Goal: Information Seeking & Learning: Learn about a topic

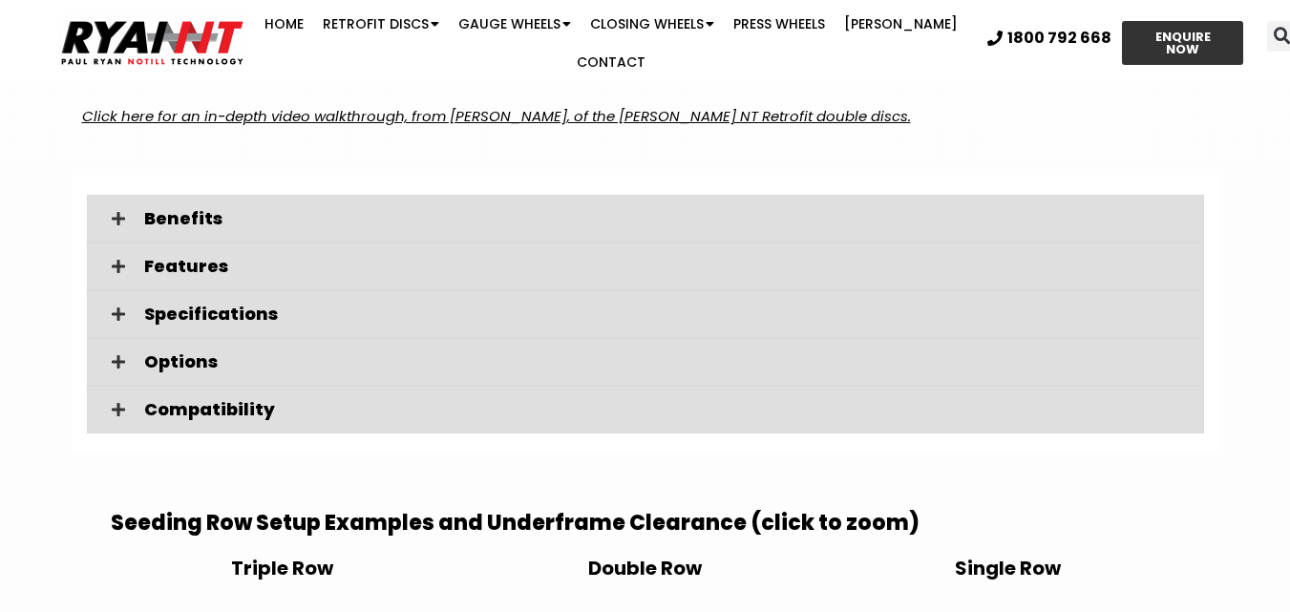
scroll to position [2674, 0]
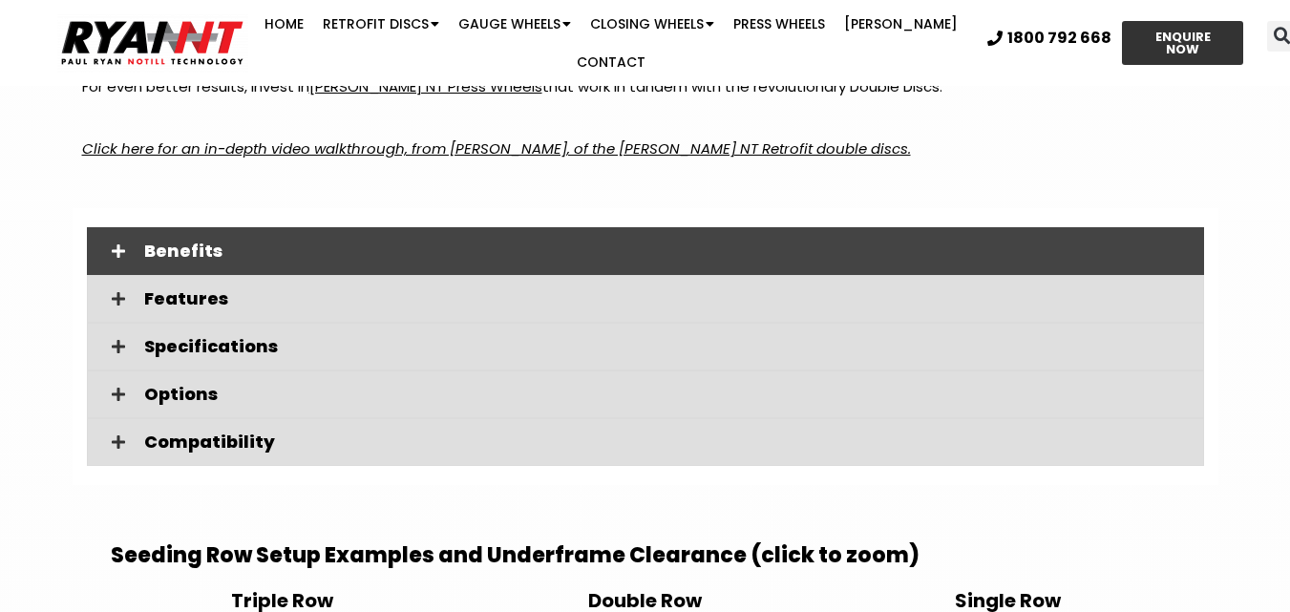
click at [219, 243] on span "Benefits" at bounding box center [666, 251] width 1045 height 17
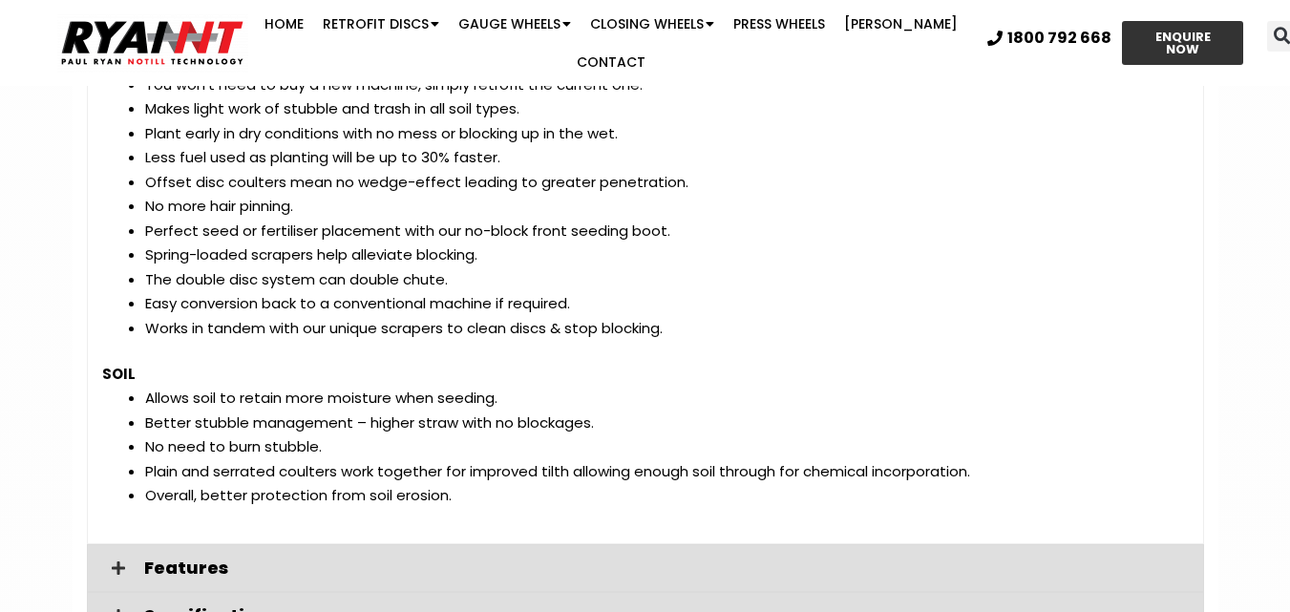
scroll to position [3152, 0]
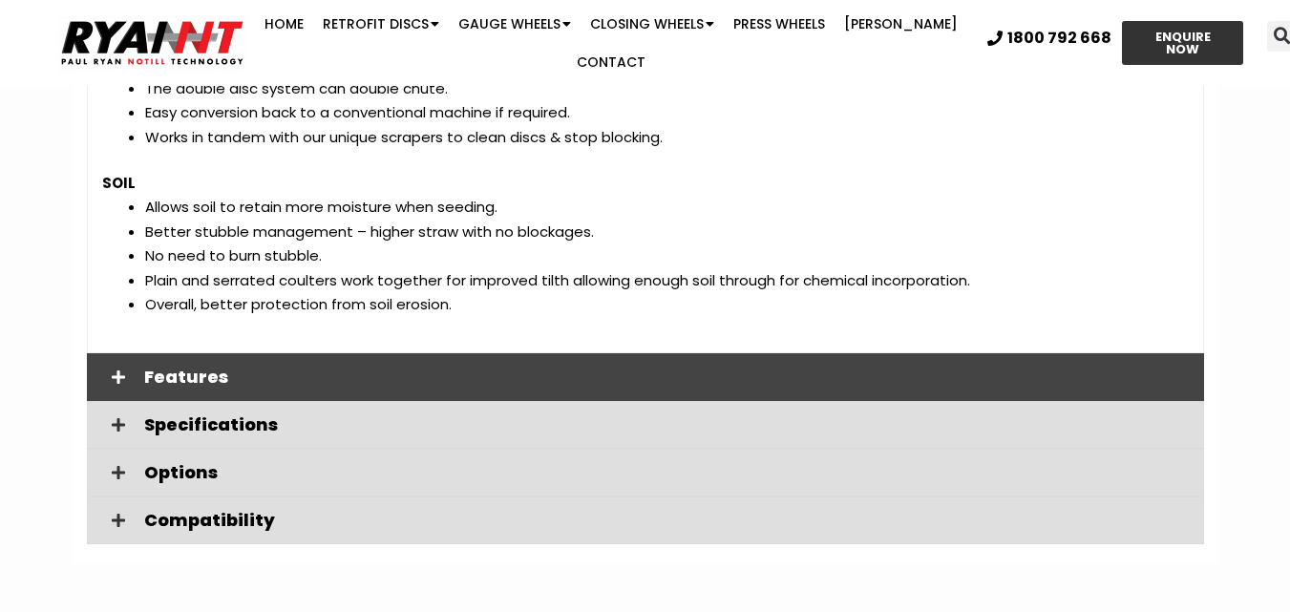
click at [222, 369] on span "Features" at bounding box center [666, 377] width 1045 height 17
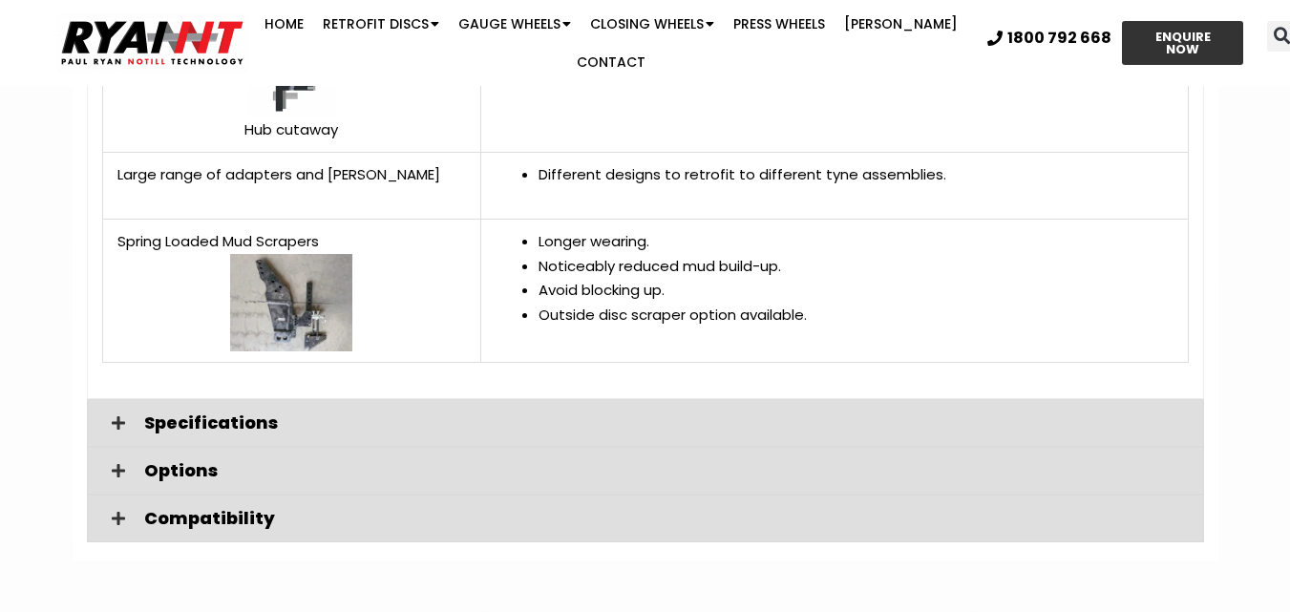
scroll to position [4584, 0]
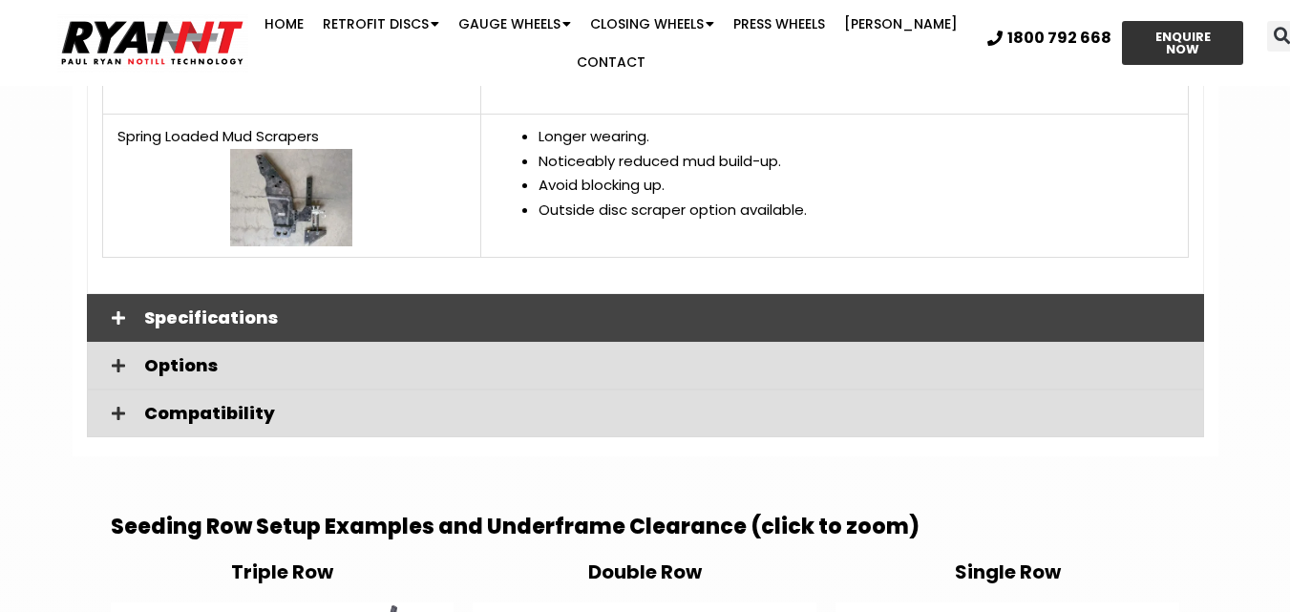
click at [226, 309] on span "Specifications" at bounding box center [666, 317] width 1045 height 17
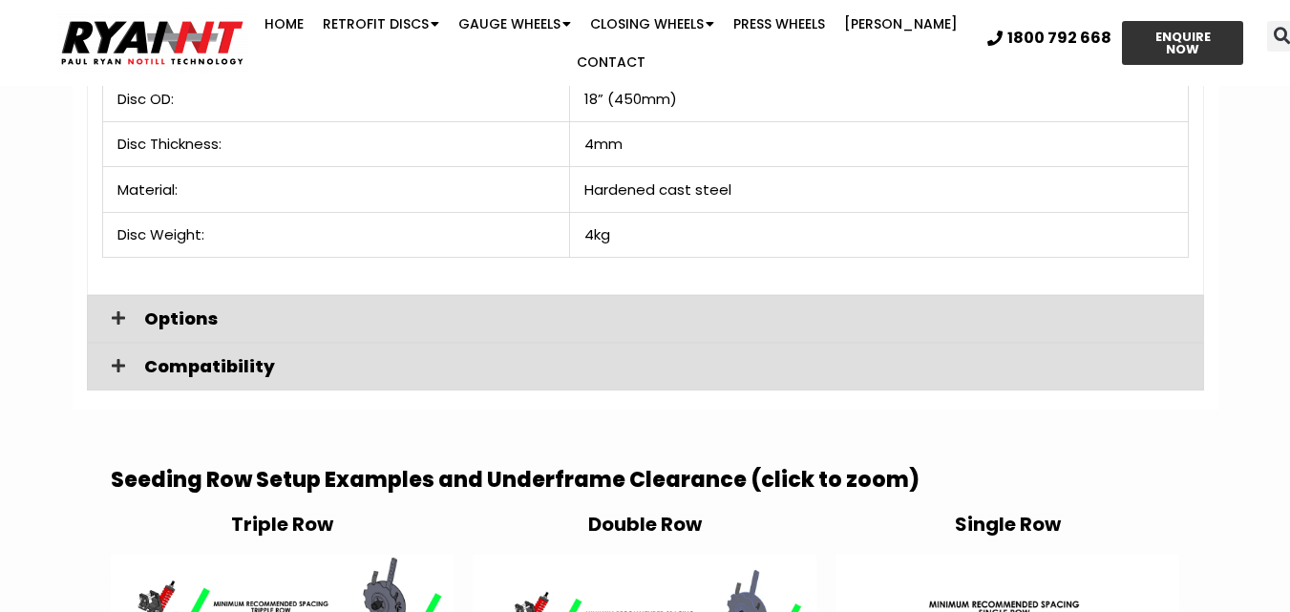
scroll to position [4871, 0]
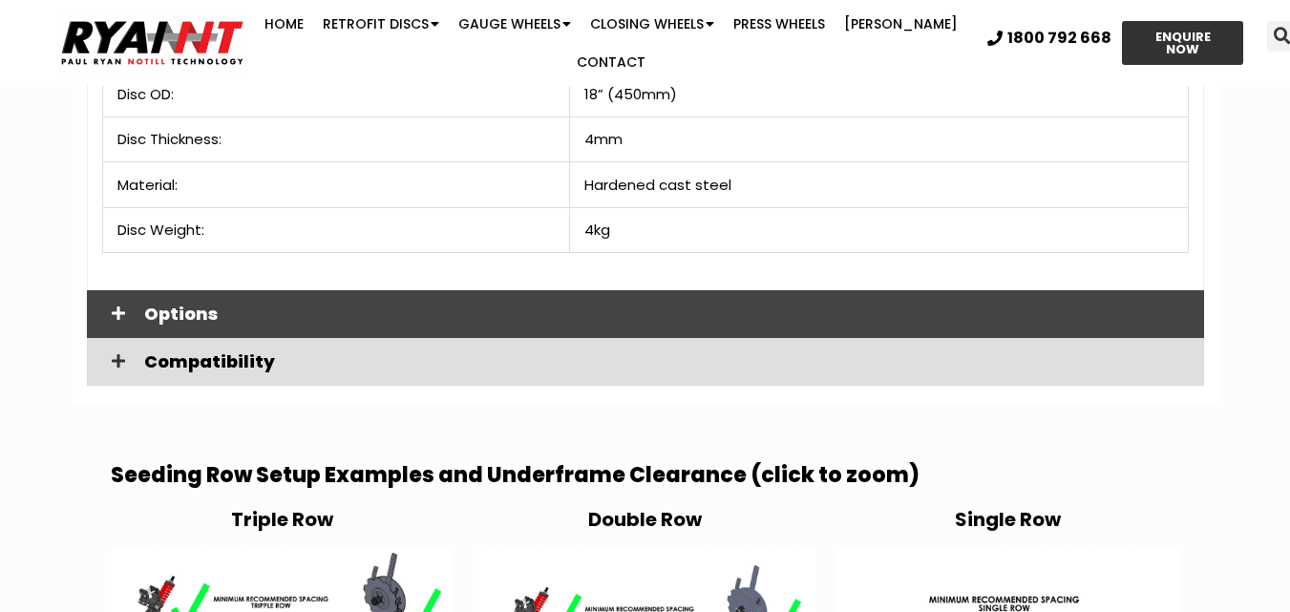
click at [274, 306] on span "Options" at bounding box center [666, 314] width 1045 height 17
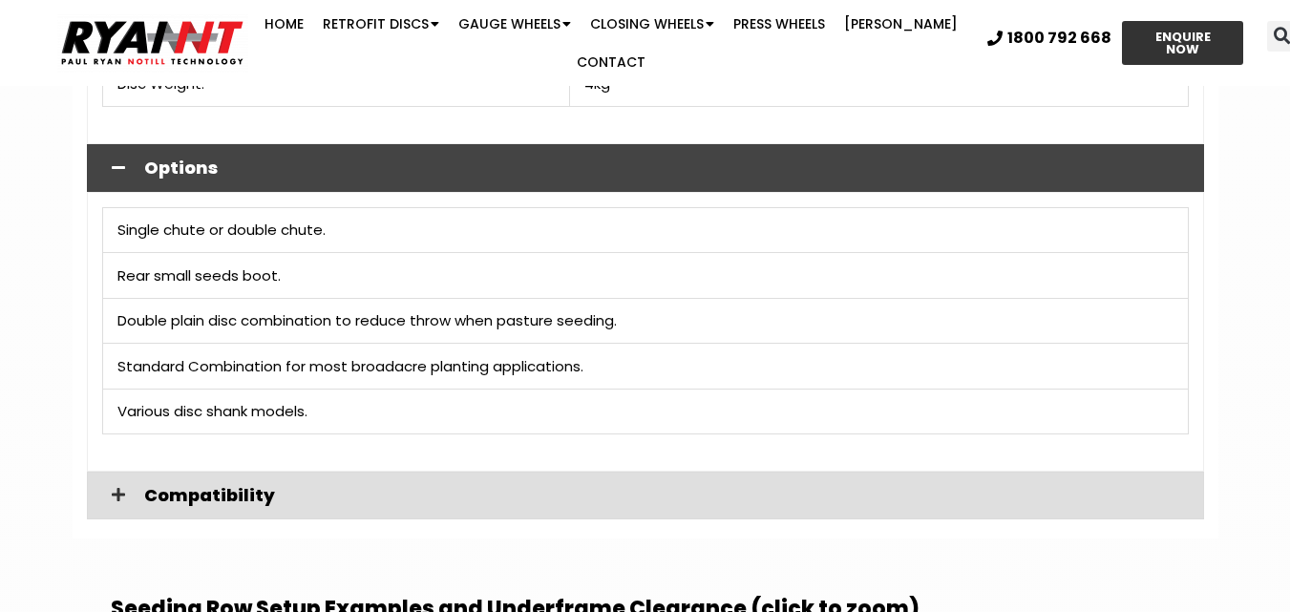
scroll to position [5062, 0]
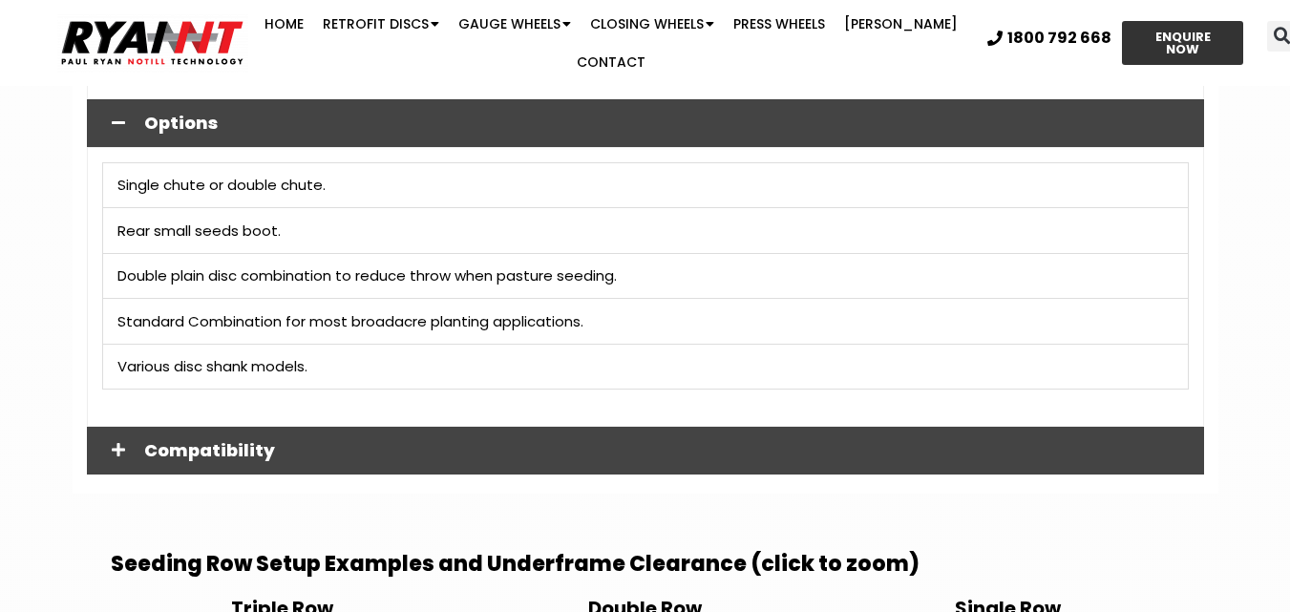
click at [324, 442] on span "Compatibility" at bounding box center [666, 450] width 1045 height 17
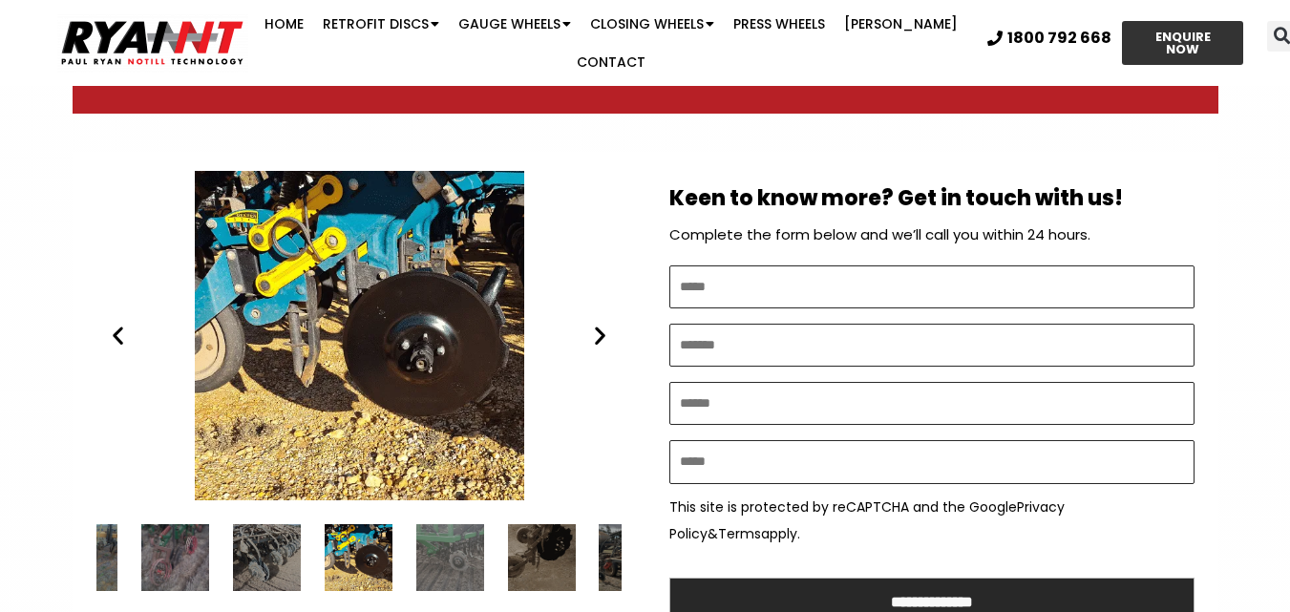
scroll to position [955, 0]
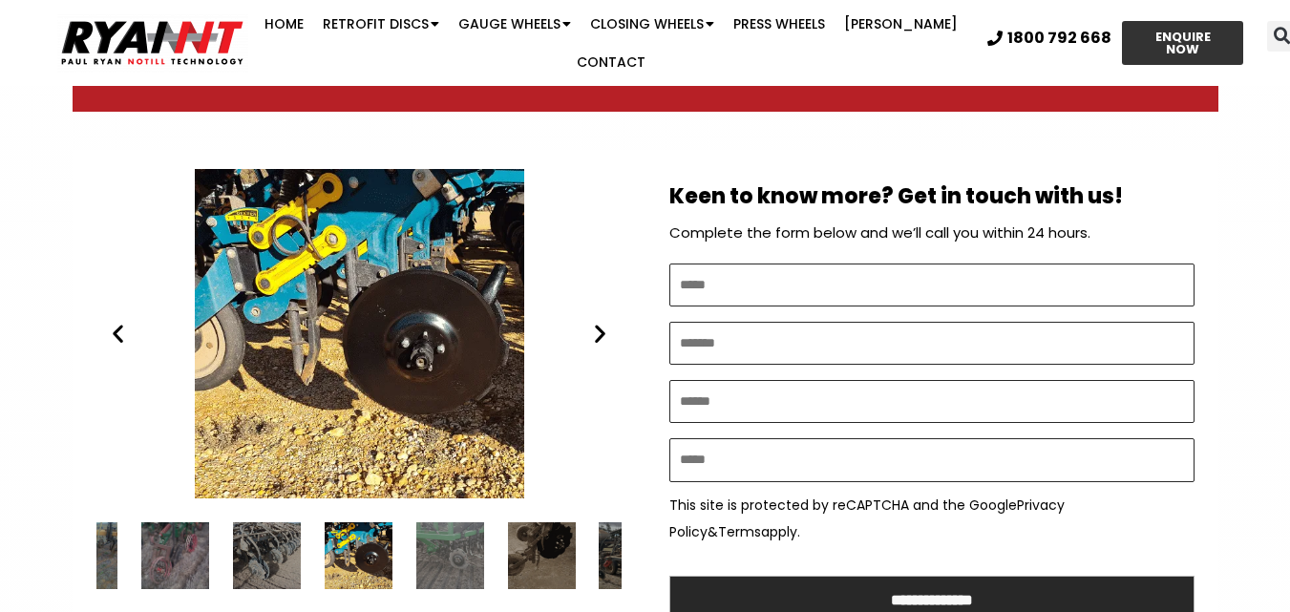
click at [604, 348] on div "Ryan NT (RFM NT) RETROFIT DOUBLE DISCS DBS 2" at bounding box center [358, 334] width 525 height 330
click at [598, 336] on icon "Next slide" at bounding box center [600, 334] width 24 height 24
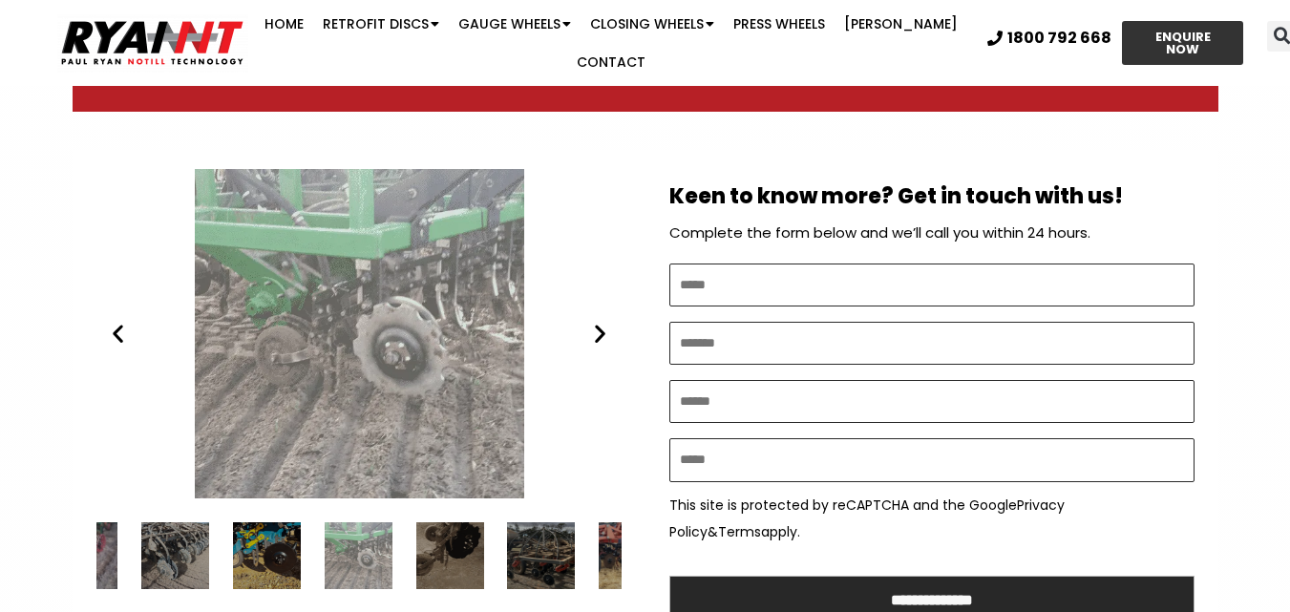
click at [597, 330] on icon "Next slide" at bounding box center [600, 334] width 24 height 24
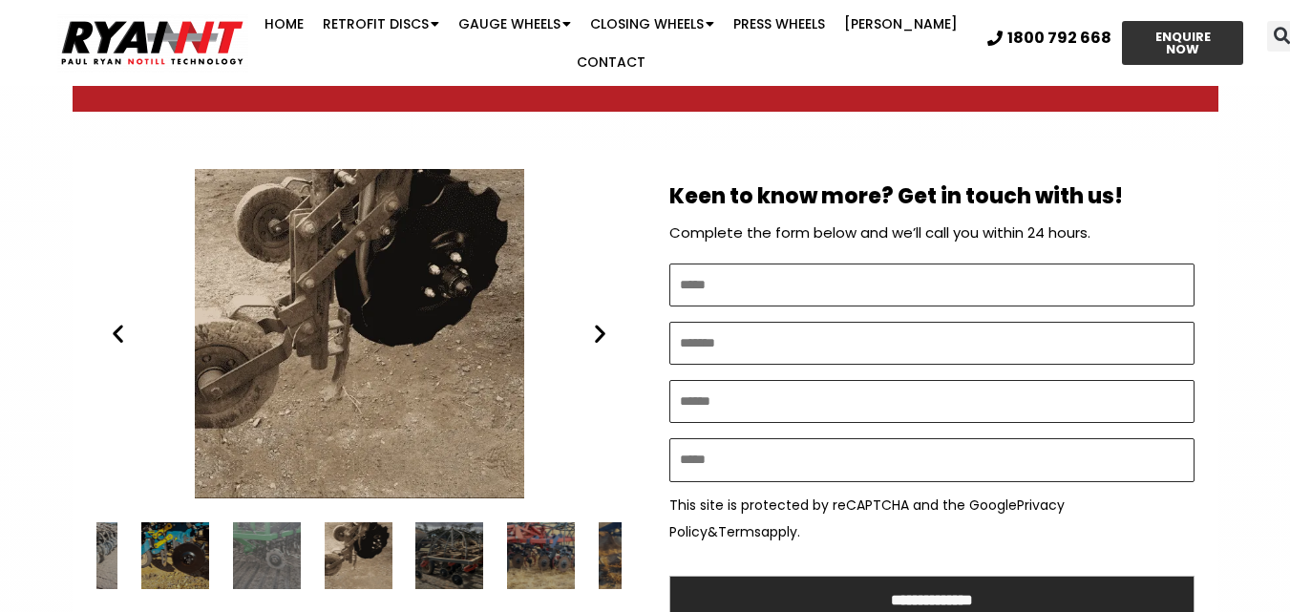
click at [597, 330] on icon "Next slide" at bounding box center [600, 334] width 24 height 24
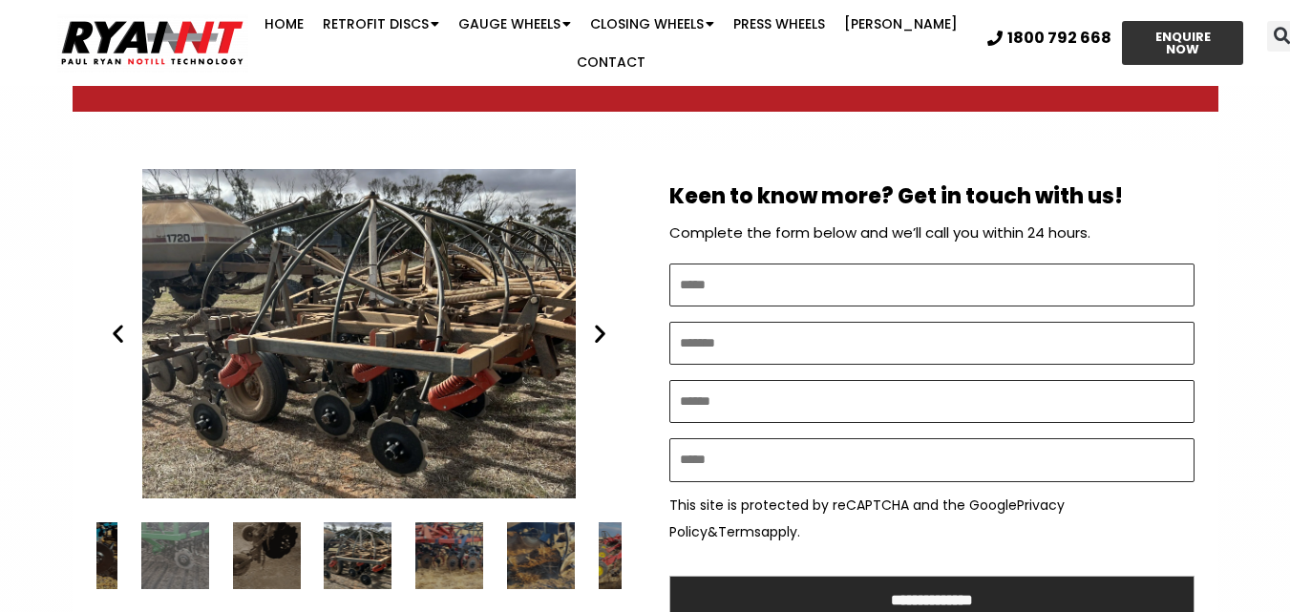
click at [597, 330] on icon "Next slide" at bounding box center [600, 334] width 24 height 24
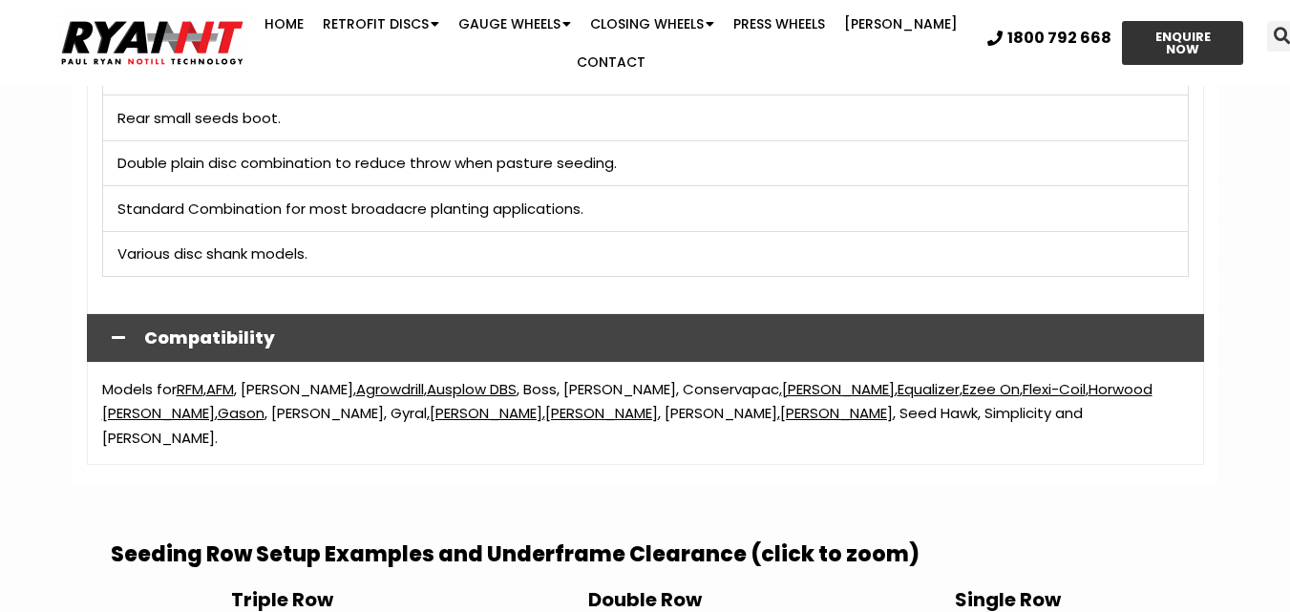
scroll to position [5157, 0]
